Goal: Task Accomplishment & Management: Complete application form

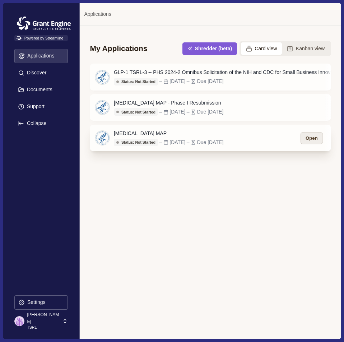
click at [310, 140] on button "Open" at bounding box center [311, 138] width 22 height 12
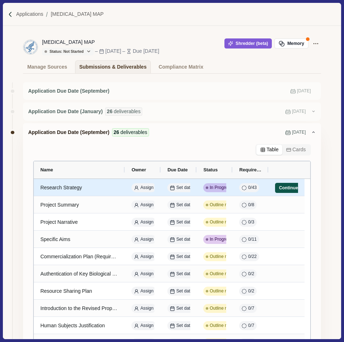
click at [284, 189] on button "Continue" at bounding box center [288, 188] width 27 height 10
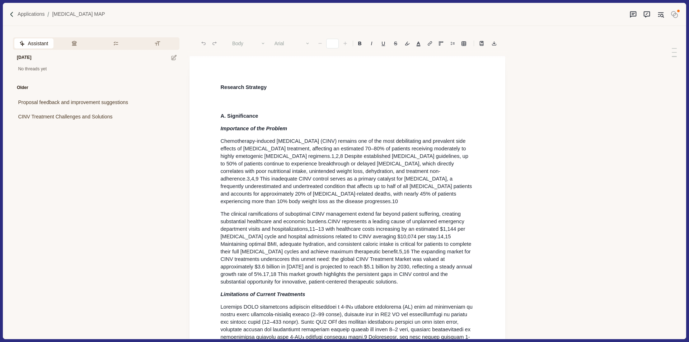
type input "**"
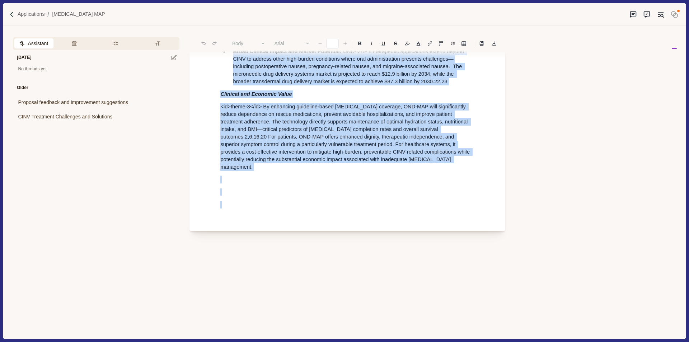
scroll to position [802, 0]
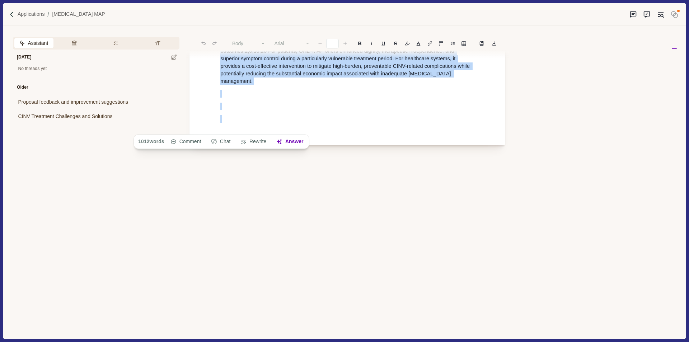
drag, startPoint x: 218, startPoint y: 87, endPoint x: 479, endPoint y: 355, distance: 374.9
click at [343, 341] on html "Applications [MEDICAL_DATA] MAP Assistant Review Criteria Requirements Formatti…" at bounding box center [344, 171] width 689 height 342
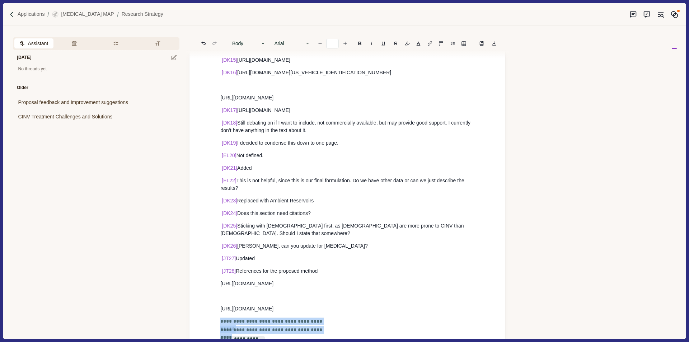
scroll to position [3488, 0]
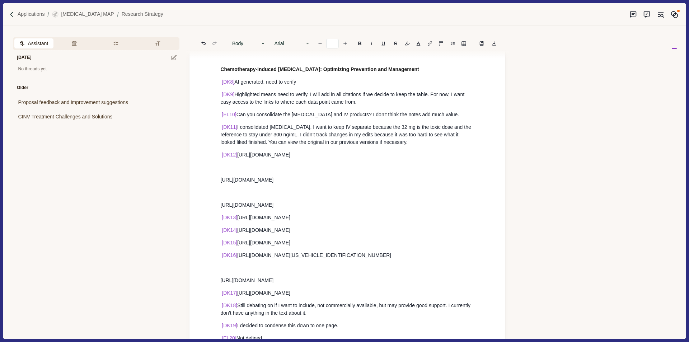
drag, startPoint x: 333, startPoint y: 230, endPoint x: 230, endPoint y: 121, distance: 150.6
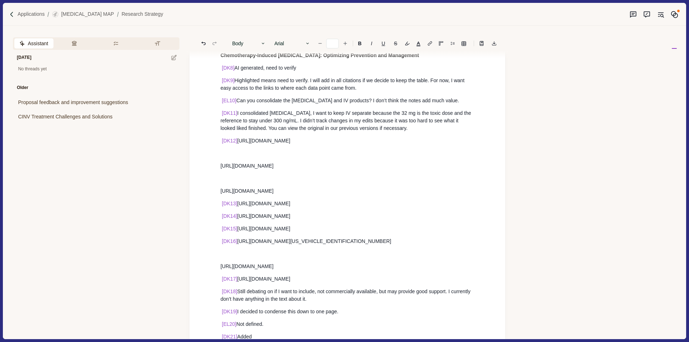
scroll to position [3775, 0]
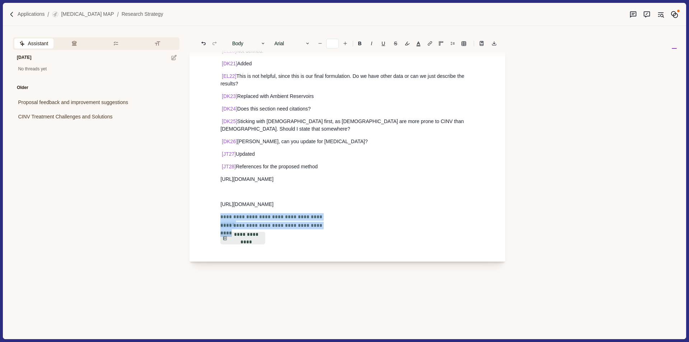
click at [330, 201] on p "[URL][DOMAIN_NAME]" at bounding box center [347, 205] width 254 height 8
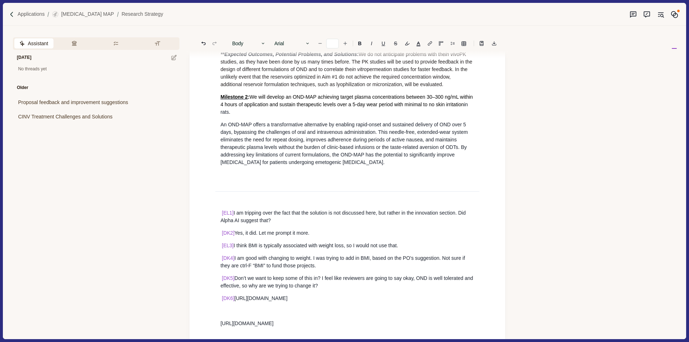
scroll to position [3113, 0]
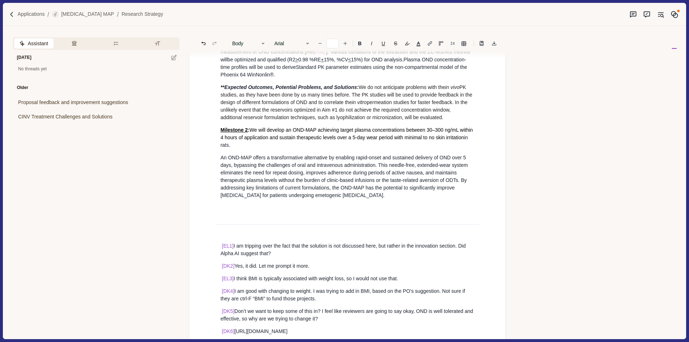
drag, startPoint x: 330, startPoint y: 156, endPoint x: 215, endPoint y: 193, distance: 120.9
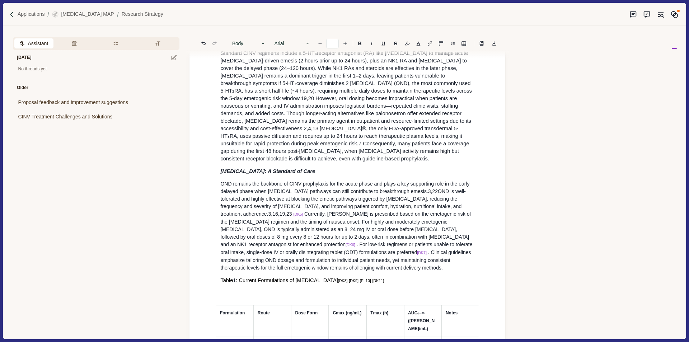
scroll to position [0, 0]
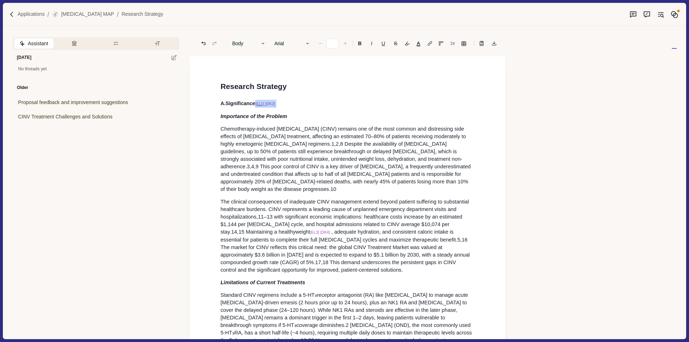
drag, startPoint x: 262, startPoint y: 106, endPoint x: 255, endPoint y: 105, distance: 6.5
click at [255, 105] on p "A. Significance [EL1] [DK2]" at bounding box center [347, 104] width 254 height 8
type input "*"
drag, startPoint x: 308, startPoint y: 225, endPoint x: 286, endPoint y: 225, distance: 21.9
click at [286, 225] on p "The clinical consequences of inadequate CINV management extend beyond patient s…" at bounding box center [347, 236] width 254 height 76
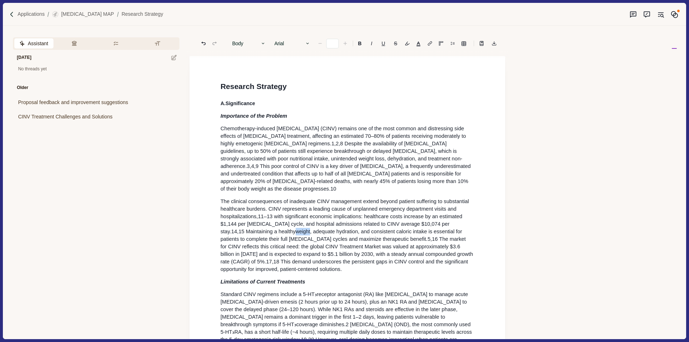
type input "*"
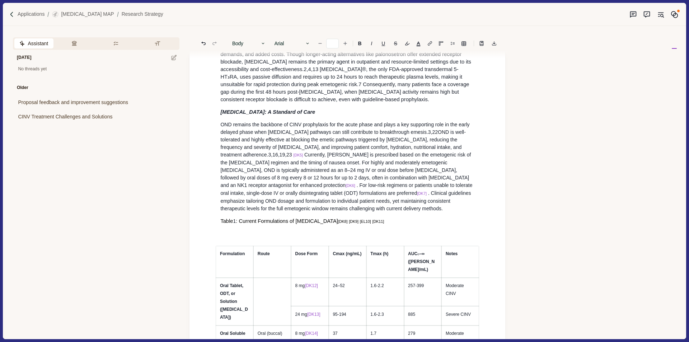
scroll to position [323, 0]
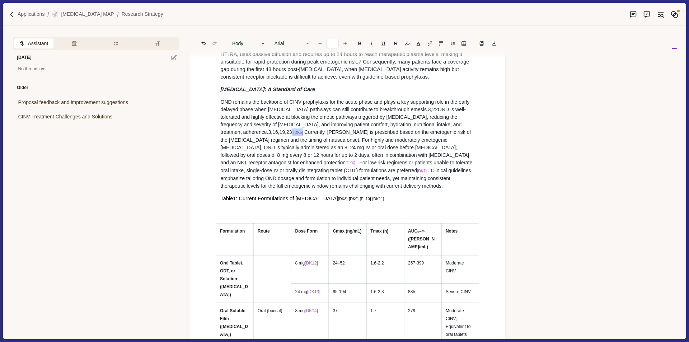
drag, startPoint x: 279, startPoint y: 127, endPoint x: 267, endPoint y: 128, distance: 11.1
click at [267, 128] on p "OND remains the backbone of CINV prophylaxis for the acute phase and plays a ke…" at bounding box center [347, 144] width 254 height 92
type input "**"
drag, startPoint x: 254, startPoint y: 157, endPoint x: 244, endPoint y: 157, distance: 10.8
click at [244, 157] on p "OND remains the backbone of CINV prophylaxis for the acute phase and plays a ke…" at bounding box center [347, 143] width 254 height 91
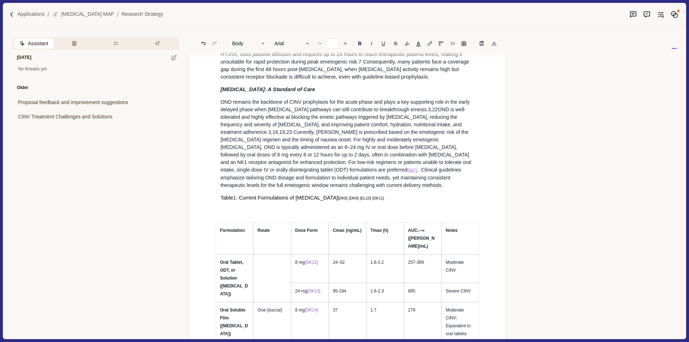
type input "*"
drag, startPoint x: 318, startPoint y: 165, endPoint x: 308, endPoint y: 165, distance: 10.4
click at [308, 165] on p "OND remains the backbone of CINV prophylaxis for the acute phase and plays a ke…" at bounding box center [347, 143] width 254 height 91
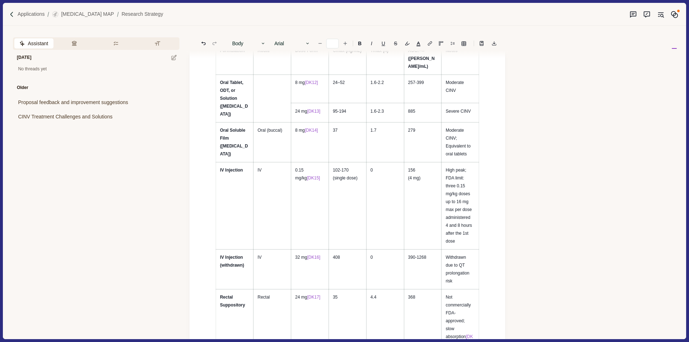
type input "*"
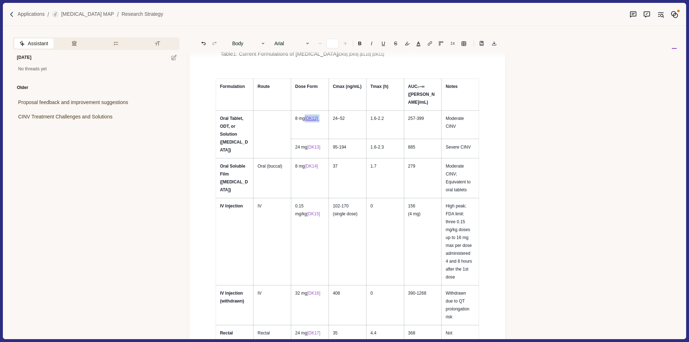
click at [305, 114] on p "8 mg [DK12]" at bounding box center [309, 118] width 29 height 8
type input "*"
drag, startPoint x: 323, startPoint y: 130, endPoint x: 308, endPoint y: 128, distance: 15.9
click at [308, 143] on p "24 mg [DK13]" at bounding box center [309, 147] width 29 height 8
type input "*"
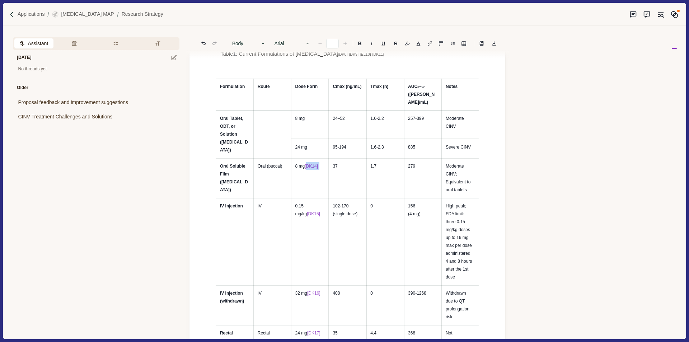
click at [304, 162] on p "8 mg [DK14]" at bounding box center [309, 166] width 29 height 8
type input "*"
drag, startPoint x: 326, startPoint y: 192, endPoint x: 307, endPoint y: 194, distance: 18.8
click at [307, 198] on td "0.15 mg/kg [DK15]" at bounding box center [310, 241] width 38 height 87
type input "*"
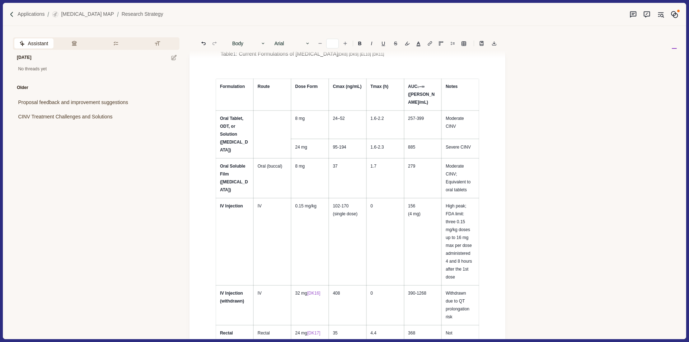
scroll to position [646, 0]
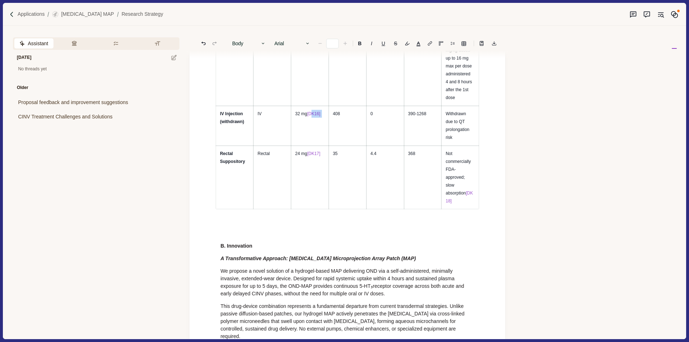
drag, startPoint x: 321, startPoint y: 98, endPoint x: 313, endPoint y: 109, distance: 13.9
click at [308, 110] on p "32 mg [DK16]" at bounding box center [309, 114] width 29 height 8
type input "*"
drag, startPoint x: 318, startPoint y: 134, endPoint x: 307, endPoint y: 132, distance: 10.9
click at [307, 150] on p "24 mg [DK17]" at bounding box center [309, 154] width 29 height 8
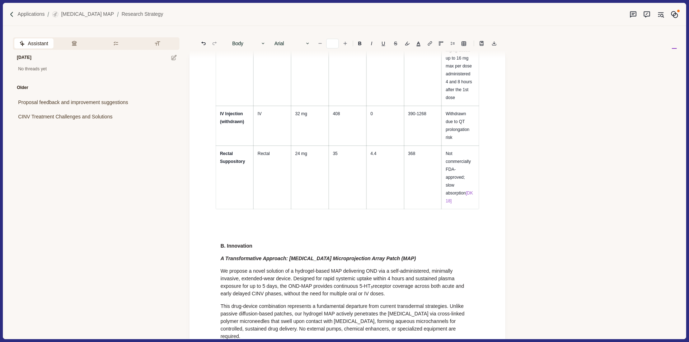
type input "*"
drag, startPoint x: 454, startPoint y: 179, endPoint x: 465, endPoint y: 172, distance: 13.5
click at [343, 172] on p "Not commercially FDA-approved; slow absorption [DK18]" at bounding box center [460, 177] width 29 height 55
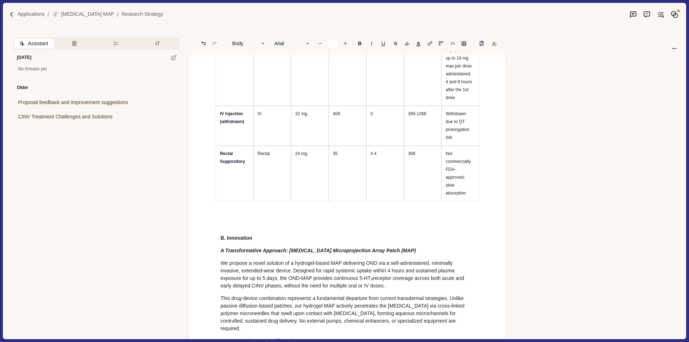
type input "*"
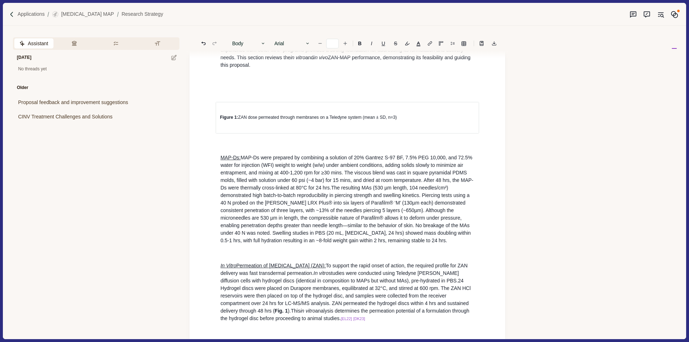
scroll to position [1184, 0]
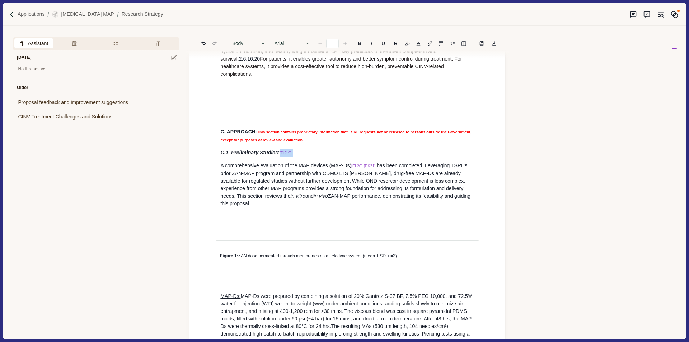
drag, startPoint x: 295, startPoint y: 127, endPoint x: 279, endPoint y: 127, distance: 16.9
click at [279, 149] on p "C.1. Preliminary Studies : [DK19]" at bounding box center [347, 153] width 254 height 8
type input "*"
drag, startPoint x: 364, startPoint y: 137, endPoint x: 376, endPoint y: 140, distance: 11.8
click at [343, 162] on p "A comprehensive evaluation of the MAP devices (MAP-Ds) [EL20] [DK21] has been c…" at bounding box center [347, 185] width 254 height 46
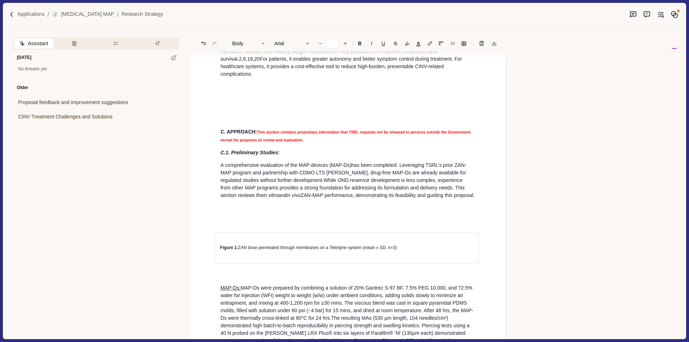
type input "**"
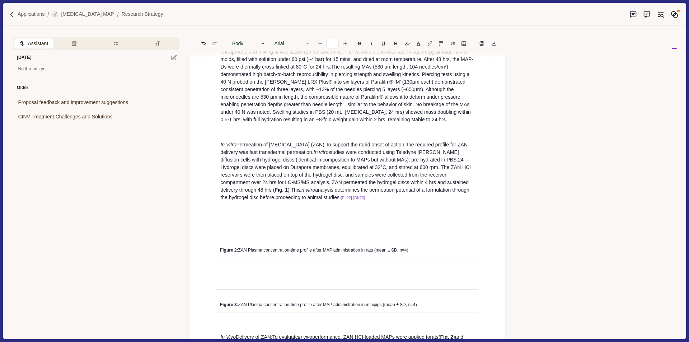
scroll to position [1364, 0]
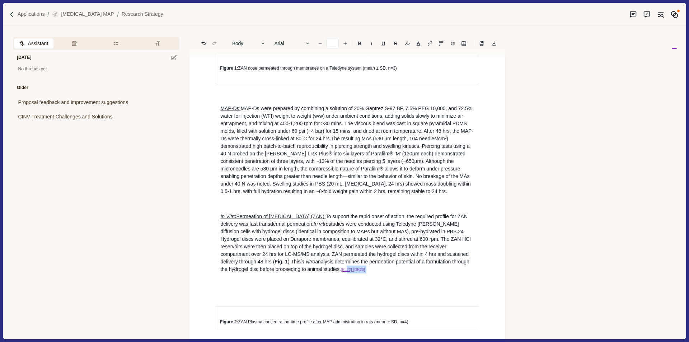
drag, startPoint x: 314, startPoint y: 247, endPoint x: 286, endPoint y: 246, distance: 28.4
click at [286, 246] on p "In Vitro Permeation of [MEDICAL_DATA] (ZAN): To support the rapid onset of acti…" at bounding box center [347, 243] width 254 height 61
type input "*"
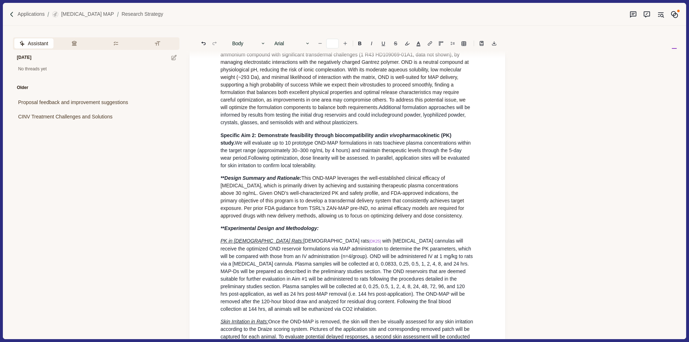
scroll to position [2692, 0]
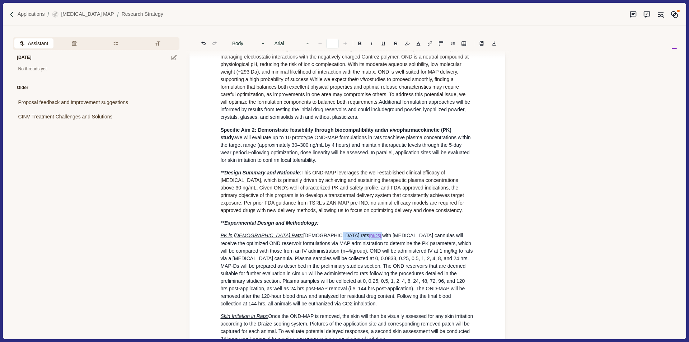
drag, startPoint x: 303, startPoint y: 198, endPoint x: 289, endPoint y: 196, distance: 14.4
click at [289, 232] on p "PK in [DEMOGRAPHIC_DATA] Rats: [DEMOGRAPHIC_DATA] rats [DK25]" at bounding box center [347, 270] width 254 height 76
type input "*"
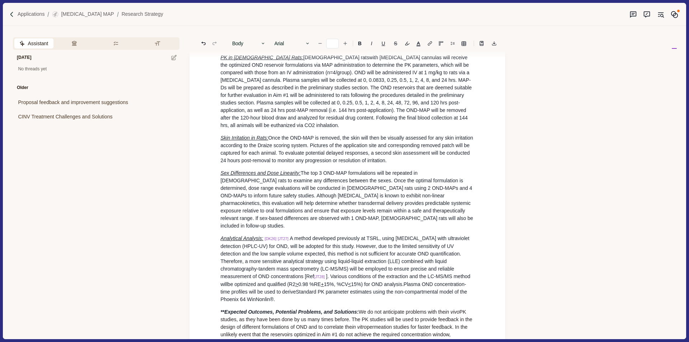
scroll to position [2943, 0]
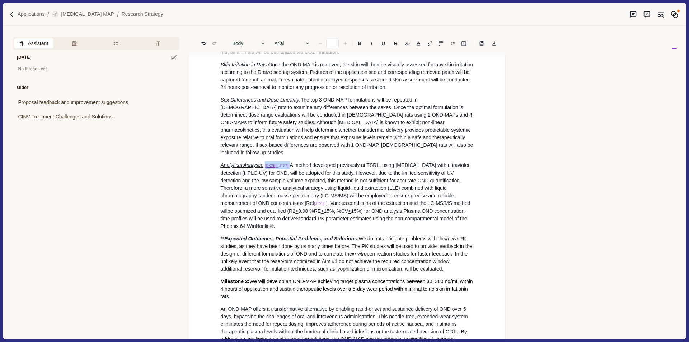
drag, startPoint x: 289, startPoint y: 118, endPoint x: 264, endPoint y: 118, distance: 25.1
click at [264, 162] on p "Analytical Analysis: [DK26] [JT27] A method developed previously at TSRL, using…" at bounding box center [347, 196] width 254 height 69
type input "*"
drag, startPoint x: 325, startPoint y: 157, endPoint x: 313, endPoint y: 156, distance: 12.2
click at [313, 162] on p "Analytical Analysis: A method developed previously at TSRL, using [MEDICAL_DATA…" at bounding box center [347, 196] width 254 height 68
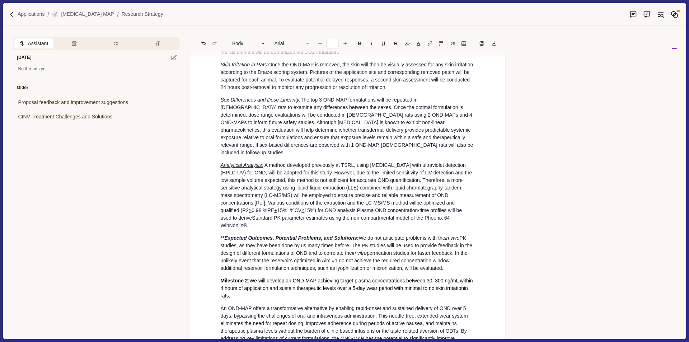
type input "*"
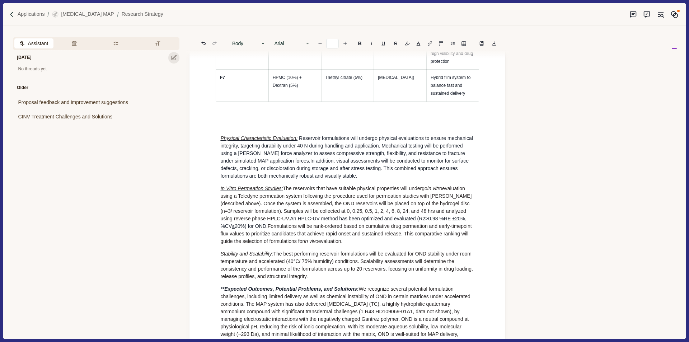
scroll to position [2153, 0]
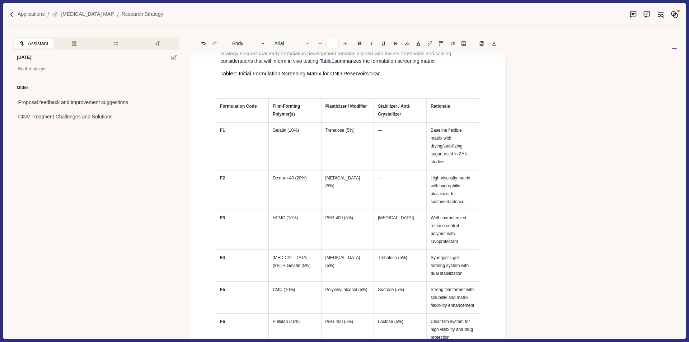
click at [42, 44] on span "Assistant" at bounding box center [38, 44] width 20 height 8
click at [177, 56] on icon at bounding box center [174, 58] width 6 height 6
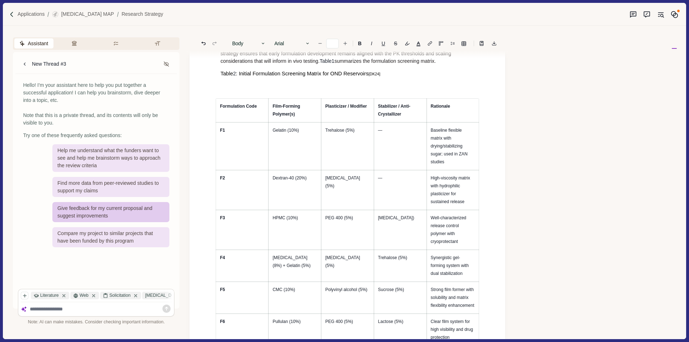
click at [132, 214] on div "Give feedback for my current proposal and suggest improvements" at bounding box center [110, 212] width 117 height 20
